Goal: Information Seeking & Learning: Find specific fact

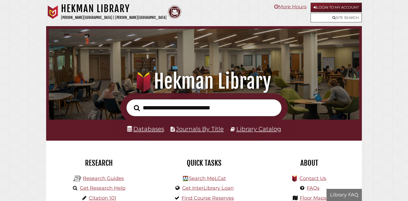
scroll to position [102, 307]
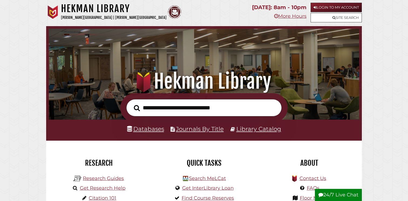
click at [190, 111] on input "text" at bounding box center [203, 108] width 155 height 18
type input "**********"
click at [131, 104] on button "Search" at bounding box center [136, 108] width 11 height 9
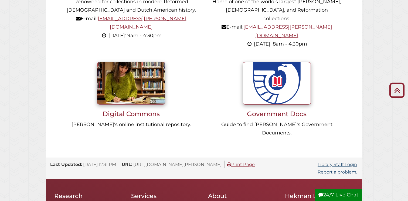
scroll to position [444, 0]
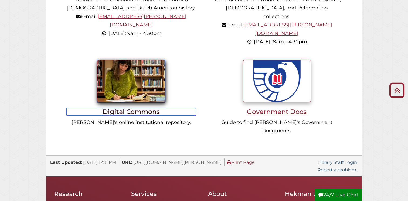
click at [153, 108] on h3 "Digital Commons" at bounding box center [131, 112] width 129 height 8
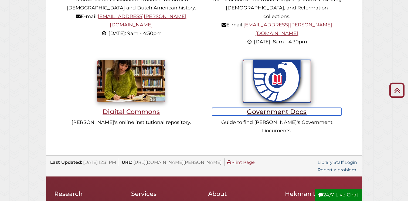
click at [279, 108] on h3 "Government Docs" at bounding box center [276, 112] width 129 height 8
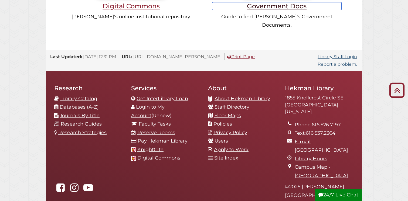
scroll to position [550, 0]
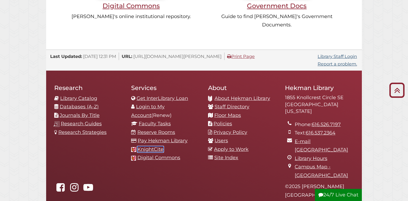
click at [144, 146] on link "KnightCite" at bounding box center [150, 149] width 26 height 6
click at [228, 104] on link "Staff Directory" at bounding box center [231, 107] width 35 height 6
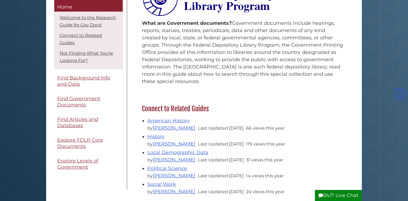
scroll to position [112, 0]
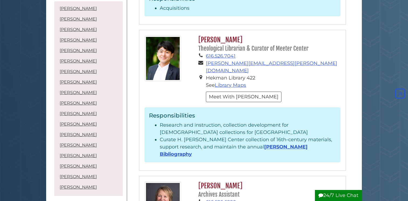
scroll to position [300, 0]
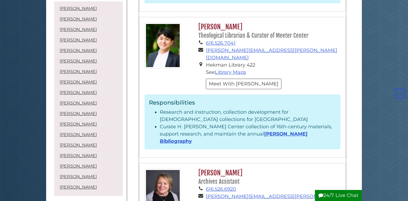
click at [258, 32] on small "Theological Librarian & Curator of Meeter Center" at bounding box center [253, 35] width 110 height 7
copy small "Curator"
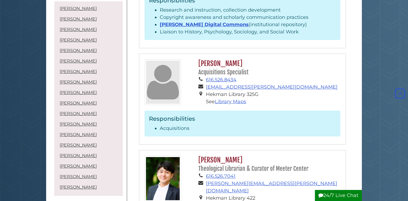
scroll to position [117, 0]
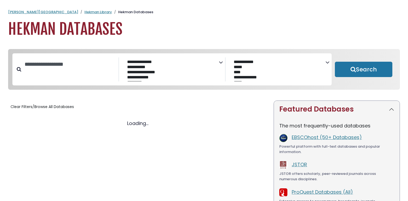
select select "Database Subject Filter"
select select "Database Vendors Filter"
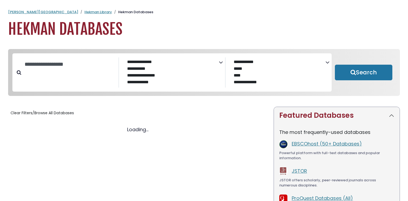
select select "Database Subject Filter"
select select "Database Vendors Filter"
select select "Database Subject Filter"
select select "Database Vendors Filter"
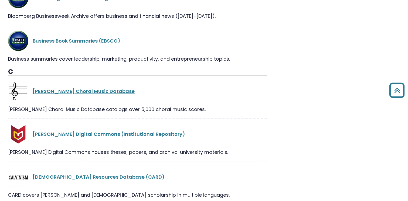
scroll to position [1776, 0]
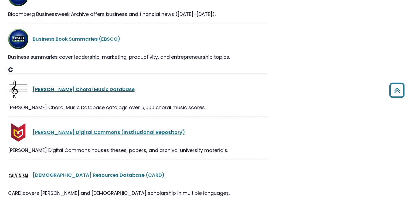
click at [36, 91] on link "[PERSON_NAME] Choral Music Database" at bounding box center [84, 89] width 102 height 7
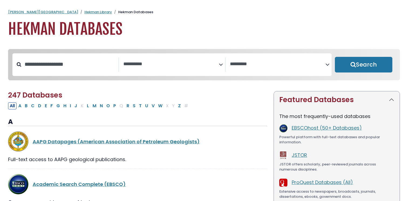
select select "Database Subject Filter"
select select "Database Vendors Filter"
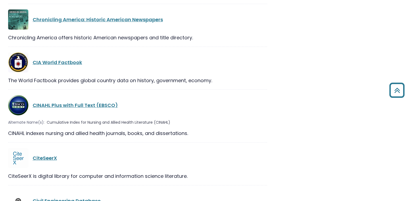
scroll to position [2559, 0]
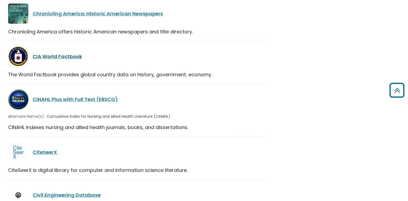
click at [59, 53] on link "CIA World Factbook" at bounding box center [57, 56] width 49 height 7
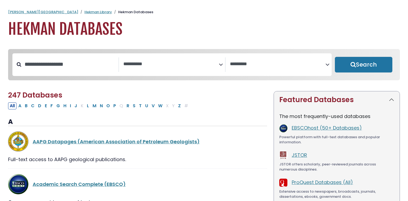
select select "Database Subject Filter"
select select "Database Vendors Filter"
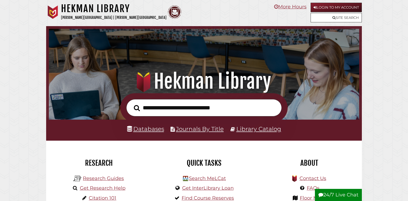
scroll to position [102, 307]
click at [214, 105] on input "text" at bounding box center [203, 108] width 155 height 18
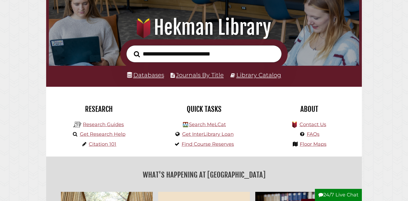
scroll to position [68, 0]
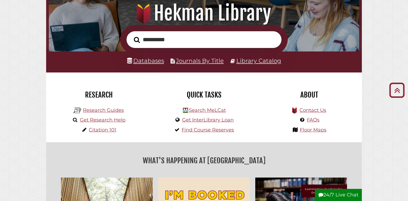
type input "*****"
type input "**********"
click at [131, 35] on button "Search" at bounding box center [136, 39] width 11 height 9
